Goal: Information Seeking & Learning: Find specific page/section

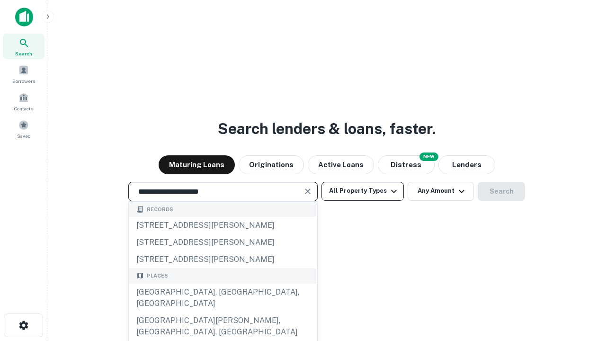
click at [223, 312] on div "[GEOGRAPHIC_DATA], [GEOGRAPHIC_DATA], [GEOGRAPHIC_DATA]" at bounding box center [223, 298] width 188 height 28
click at [363, 191] on button "All Property Types" at bounding box center [363, 191] width 82 height 19
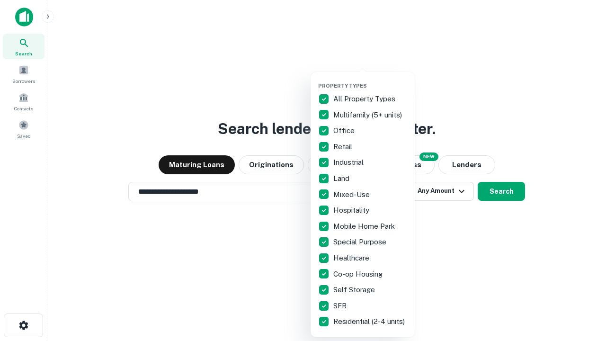
type input "**********"
click at [370, 80] on button "button" at bounding box center [370, 80] width 104 height 0
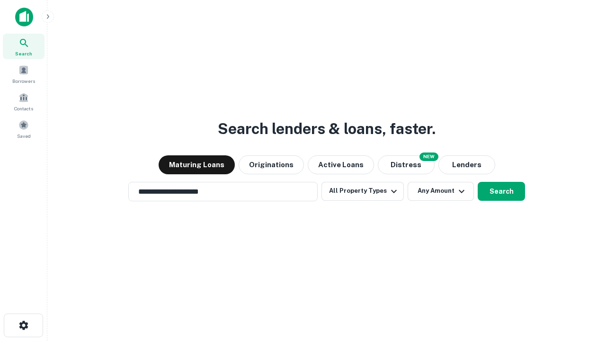
scroll to position [6, 114]
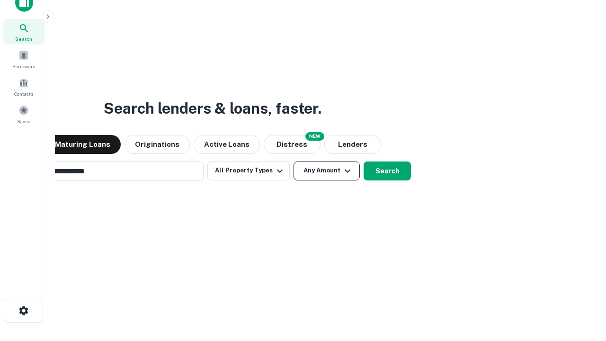
click at [294, 161] on button "Any Amount" at bounding box center [327, 170] width 66 height 19
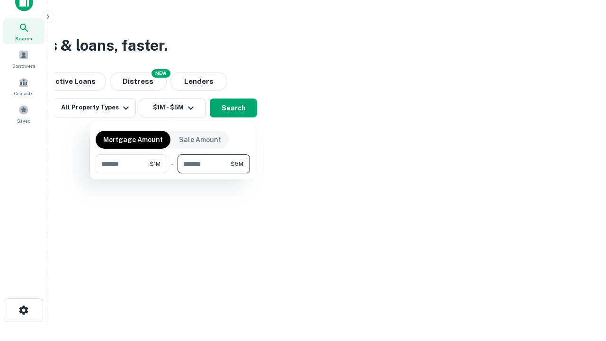
type input "*******"
click at [173, 173] on button "button" at bounding box center [173, 173] width 154 height 0
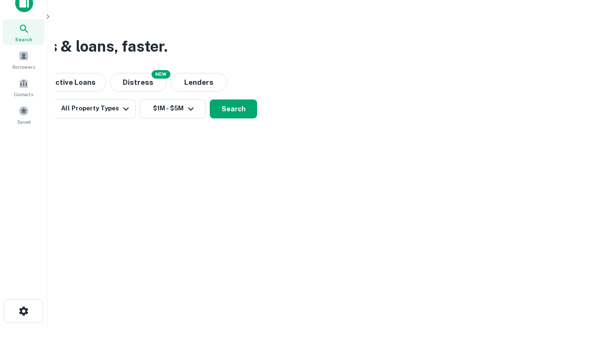
scroll to position [6, 175]
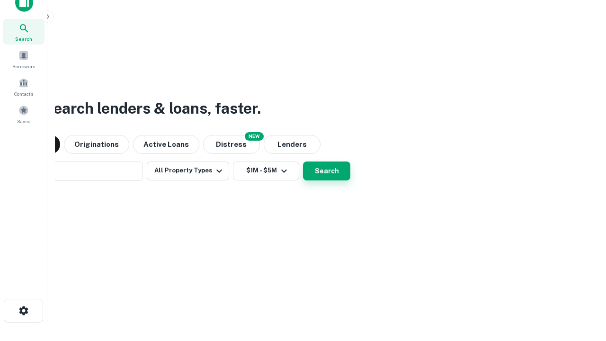
click at [303, 161] on button "Search" at bounding box center [326, 170] width 47 height 19
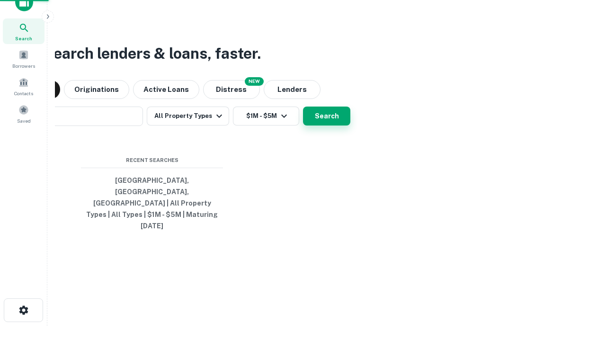
scroll to position [25, 268]
